Goal: Task Accomplishment & Management: Manage account settings

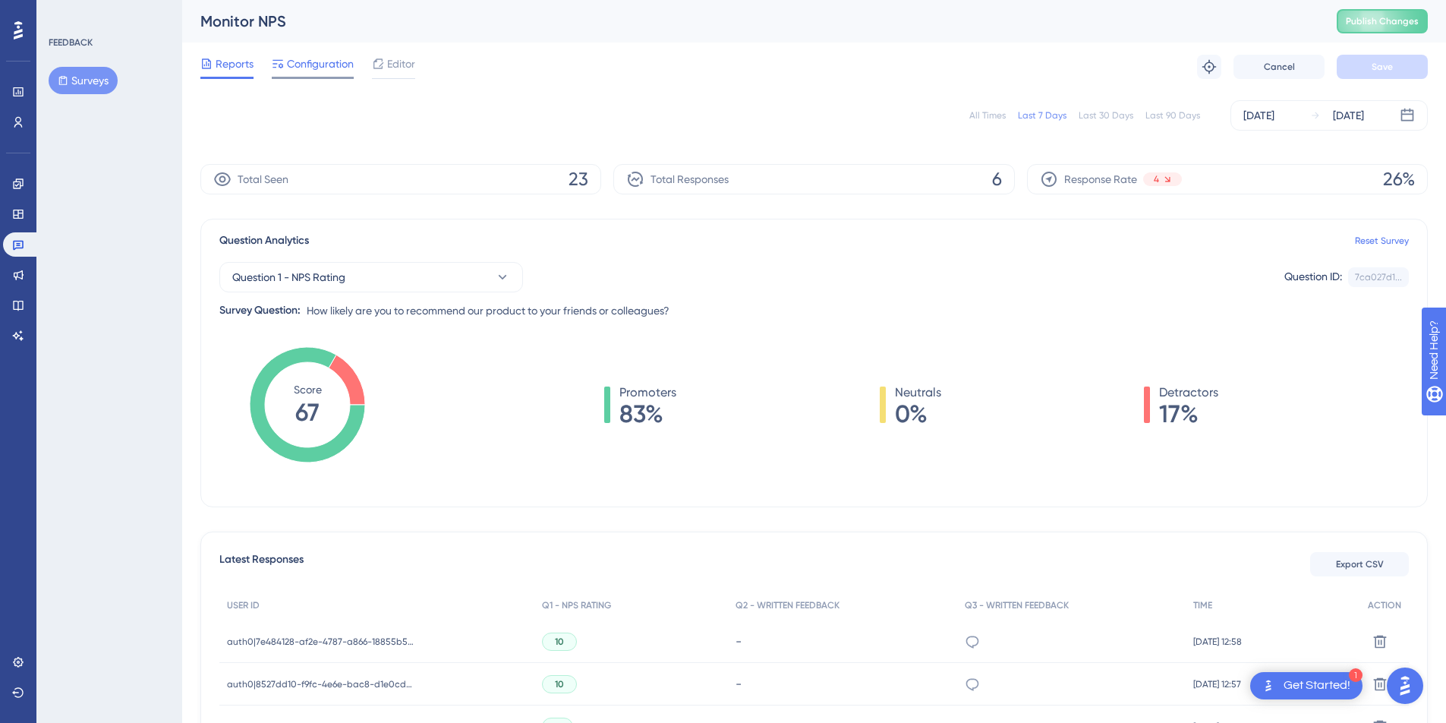
click at [325, 68] on span "Configuration" at bounding box center [320, 64] width 67 height 18
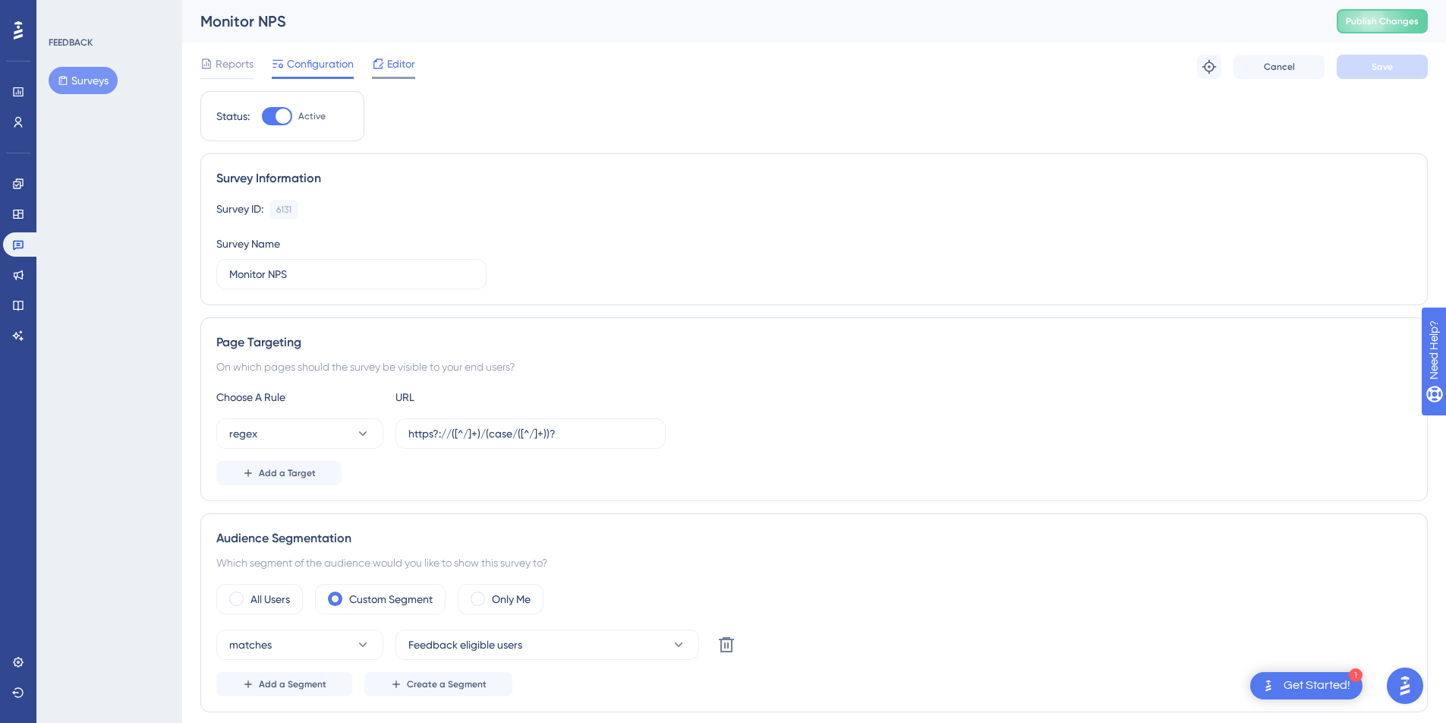
click at [415, 65] on span "Editor" at bounding box center [401, 64] width 28 height 18
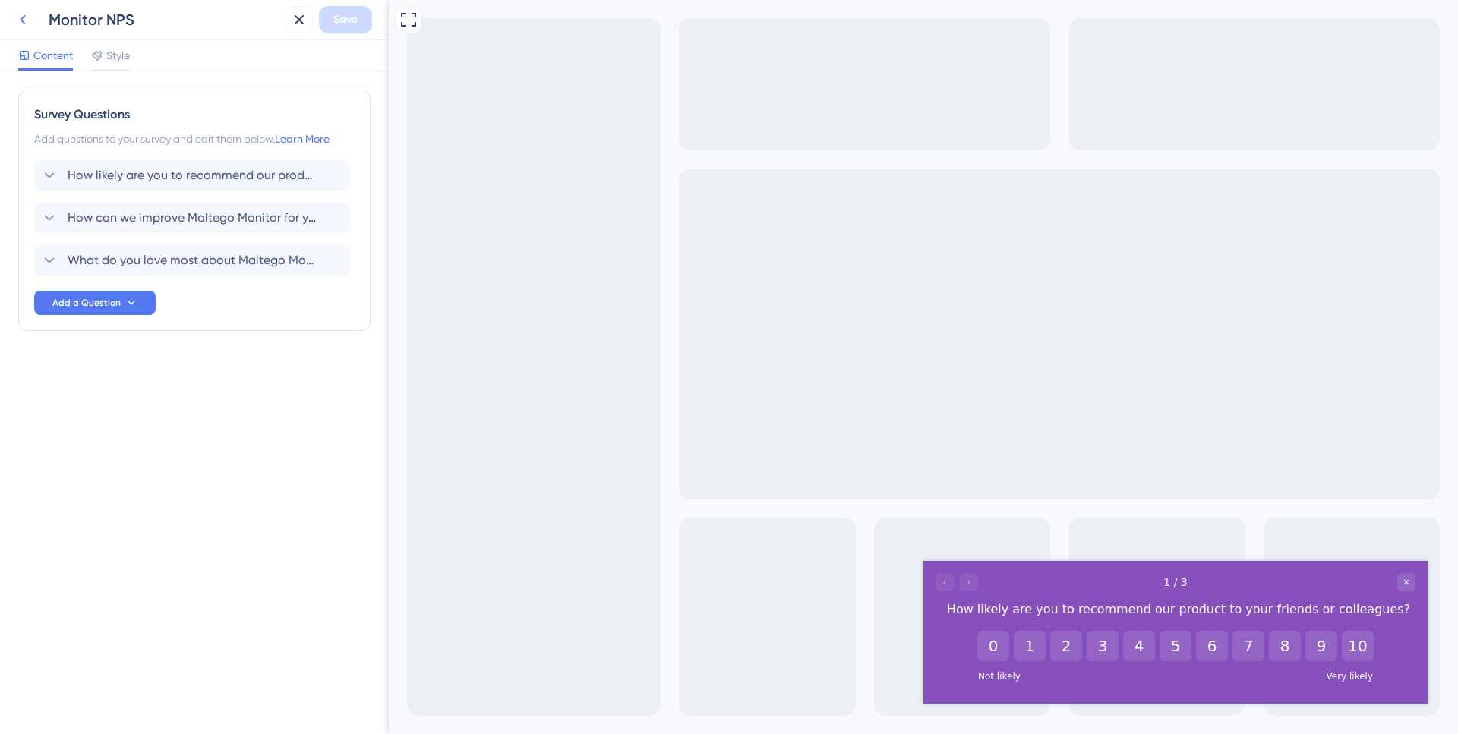
click at [30, 21] on icon at bounding box center [23, 20] width 18 height 18
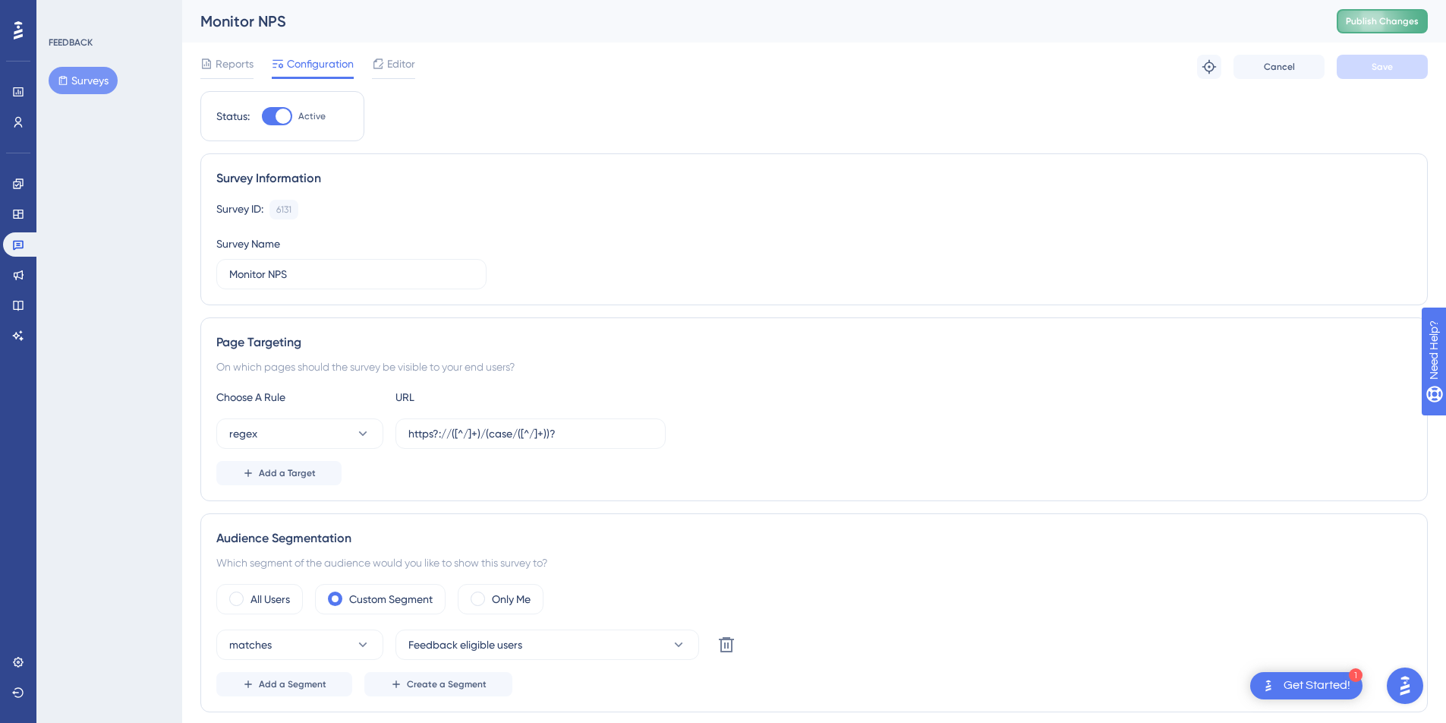
click at [1396, 28] on button "Publish Changes" at bounding box center [1382, 21] width 91 height 24
click at [203, 70] on div at bounding box center [206, 64] width 12 height 18
